Goal: Book appointment/travel/reservation

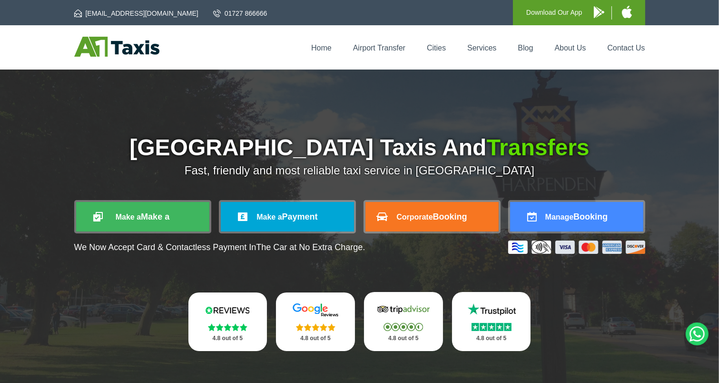
click at [148, 224] on link "Make a Make a" at bounding box center [142, 217] width 133 height 30
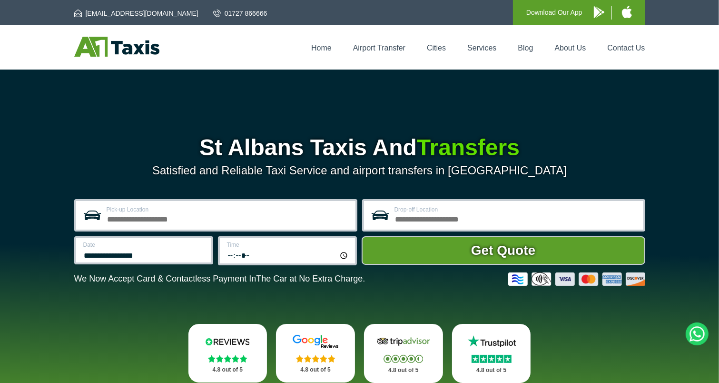
click at [166, 217] on input "Pick-up Location" at bounding box center [228, 217] width 243 height 11
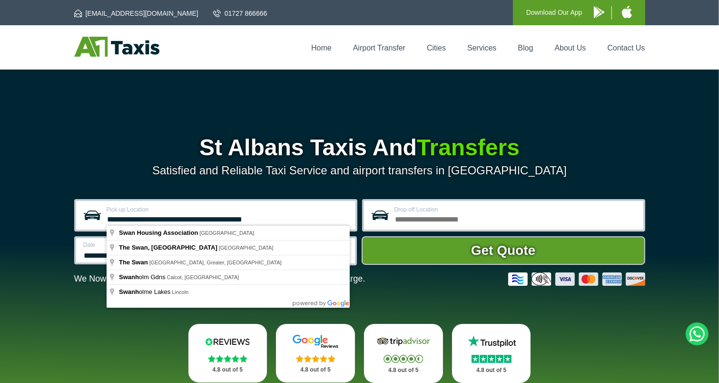
type input "*****"
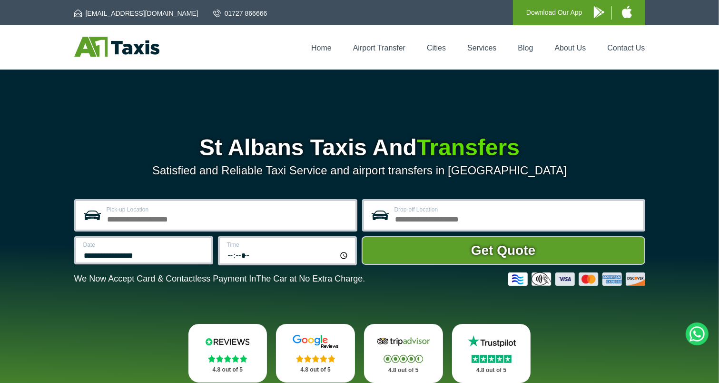
click at [196, 211] on label "Pick-up Location" at bounding box center [228, 210] width 243 height 6
click at [196, 212] on input "Pick-up Location" at bounding box center [228, 217] width 243 height 11
click at [198, 217] on input "Pick-up Location" at bounding box center [228, 217] width 243 height 11
